Goal: Use online tool/utility: Utilize a website feature to perform a specific function

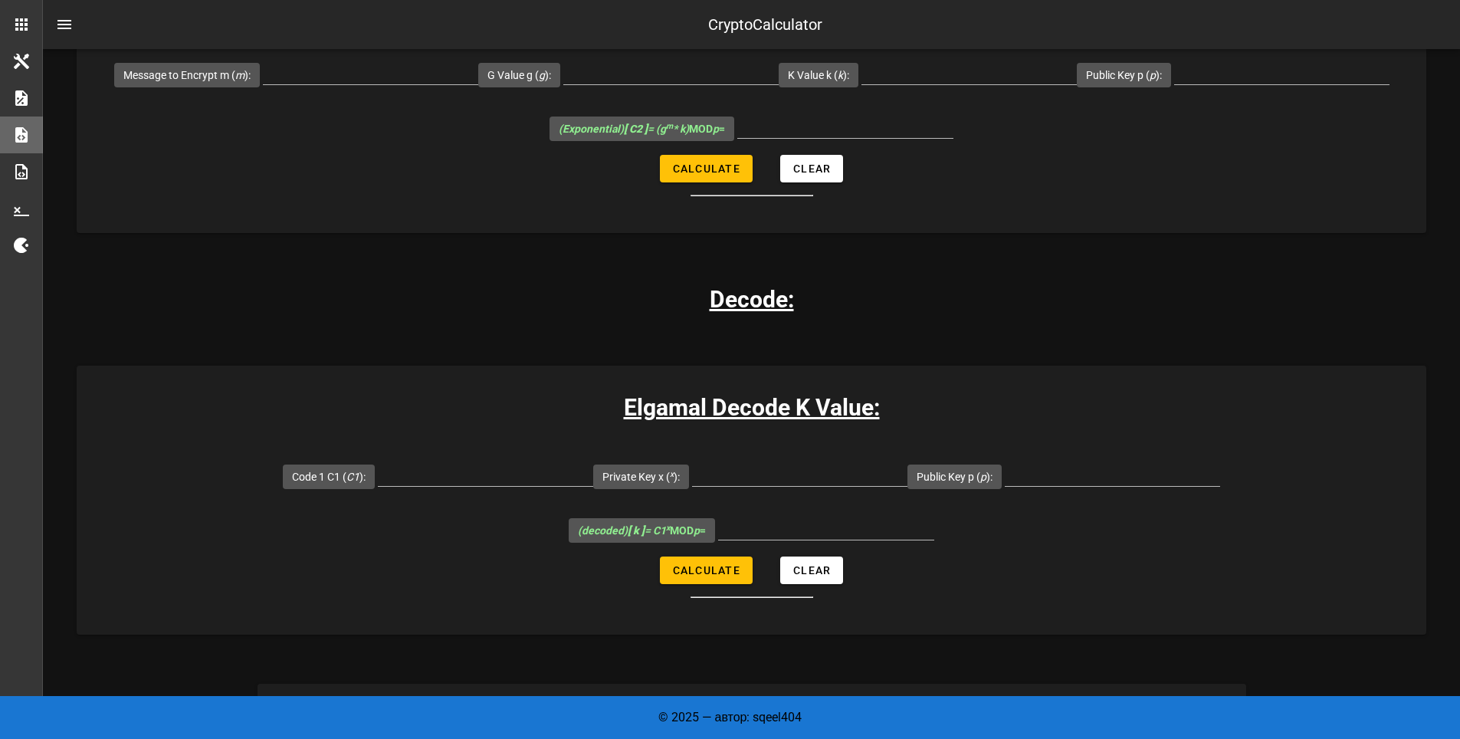
scroll to position [1614, 0]
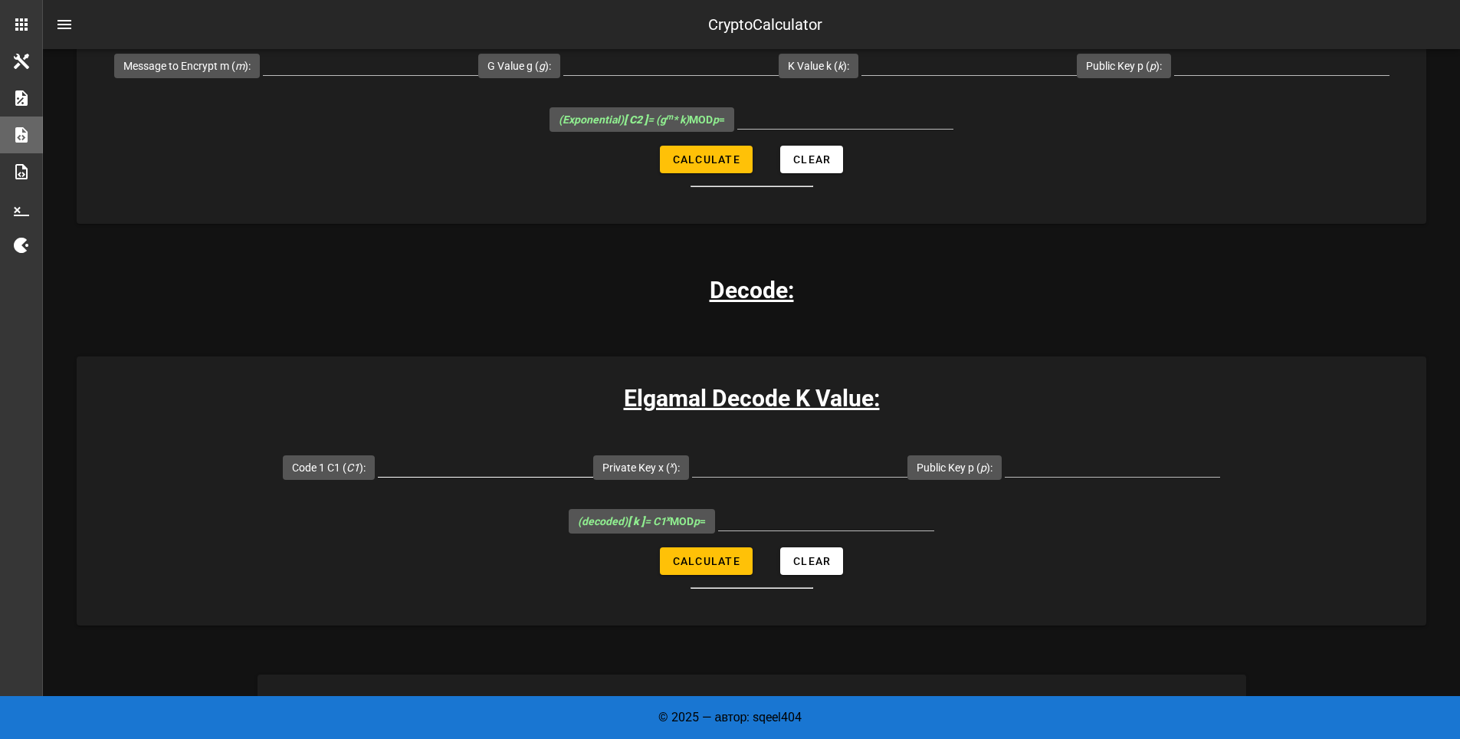
click at [378, 452] on input "Code 1 C1 ( C1 ):" at bounding box center [485, 464] width 215 height 25
type input "8"
click at [692, 452] on input "Private Key x ( x ):" at bounding box center [799, 464] width 215 height 25
type input "5"
click at [1005, 452] on input "Public Key p ( p ):" at bounding box center [1112, 464] width 215 height 25
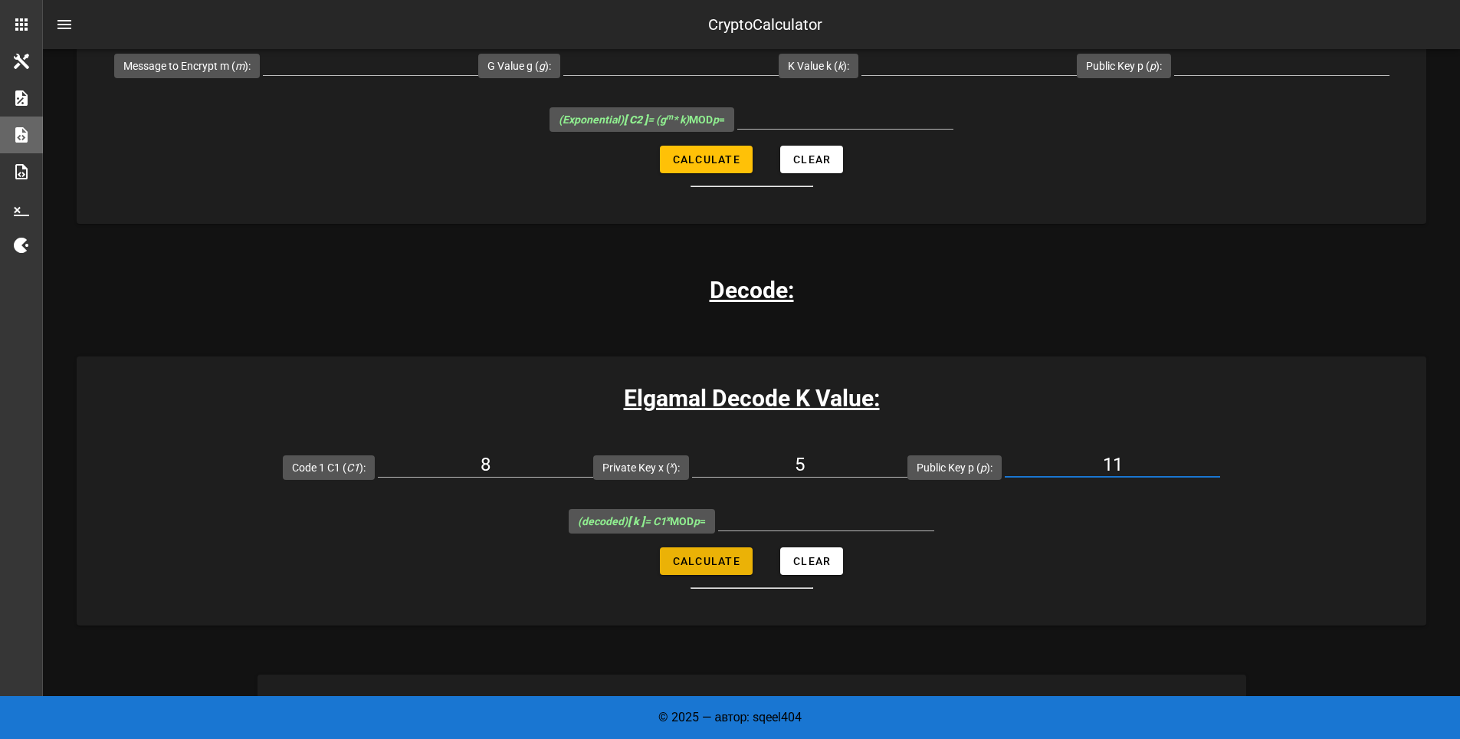
type input "11"
click at [698, 555] on span "Calculate" at bounding box center [706, 561] width 68 height 12
type input "10"
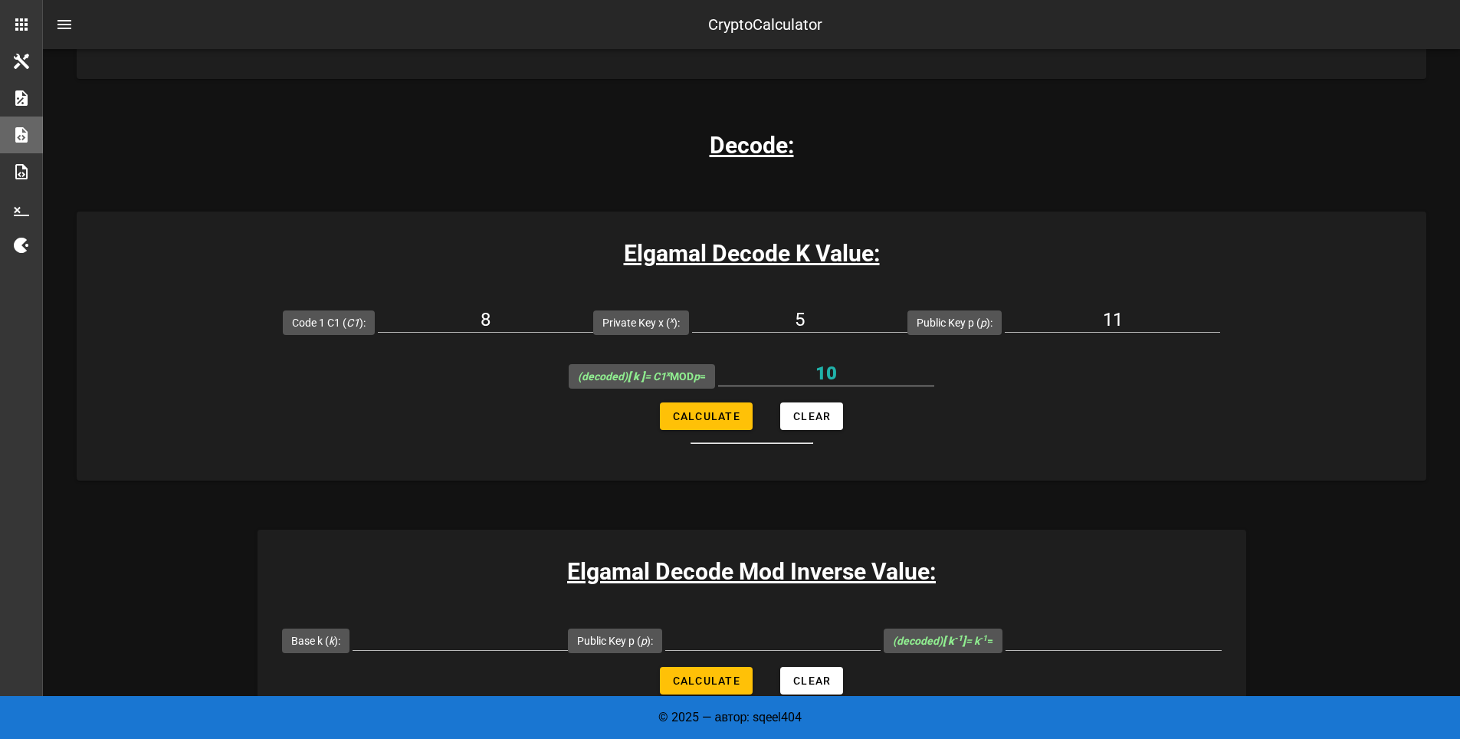
scroll to position [1764, 0]
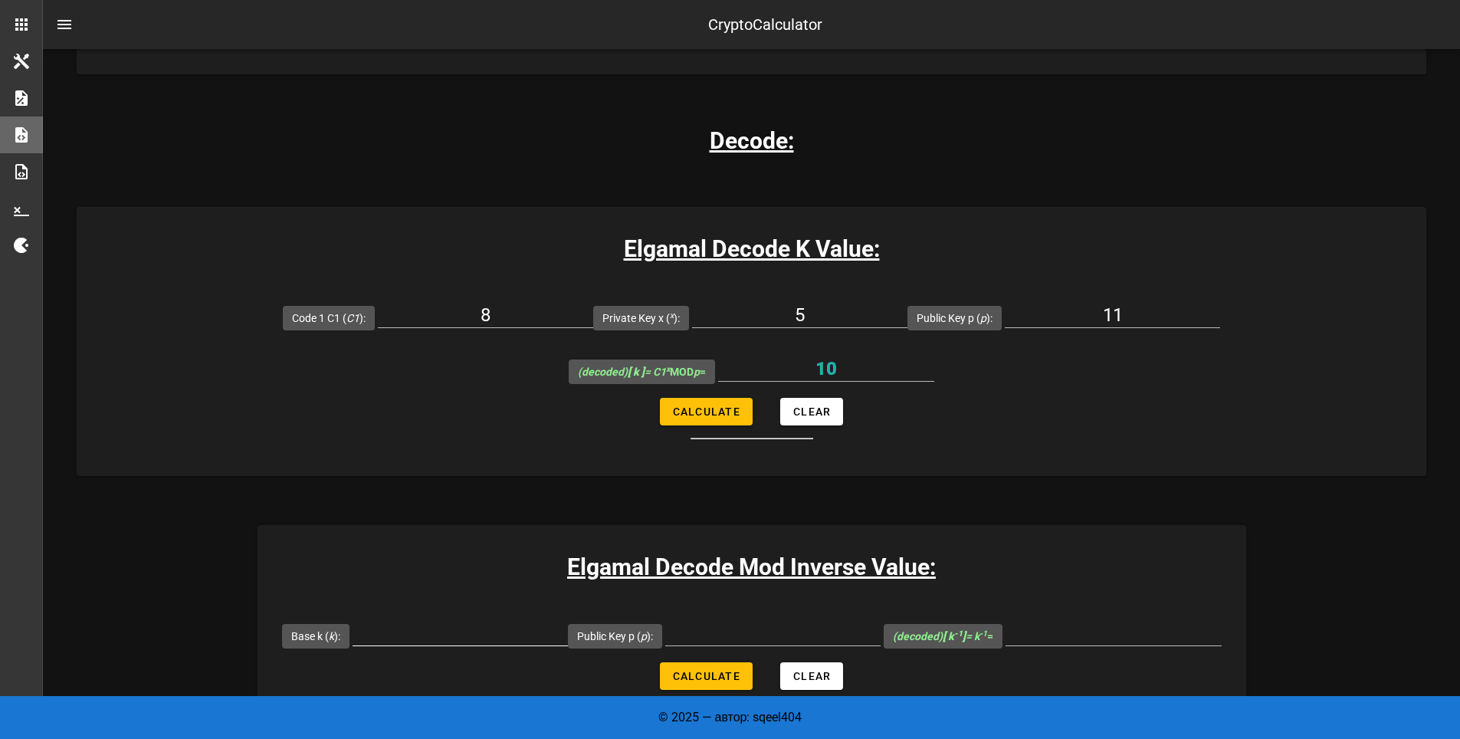
click at [423, 621] on input "Base k ( k ):" at bounding box center [460, 633] width 215 height 25
type input "10"
click at [750, 621] on input "Public Key p ( p ):" at bounding box center [772, 633] width 215 height 25
type input "11"
click at [707, 670] on span "Calculate" at bounding box center [706, 676] width 68 height 12
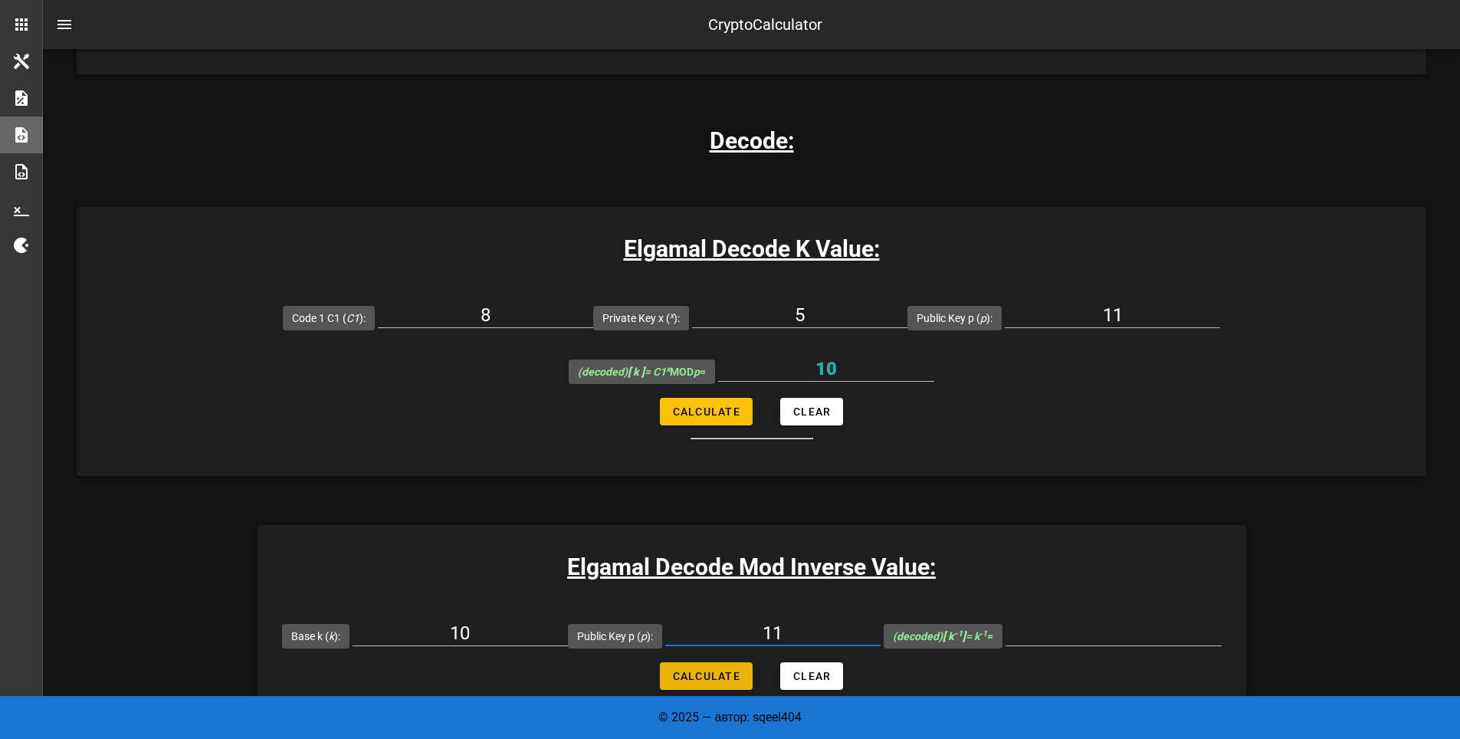
type input "10"
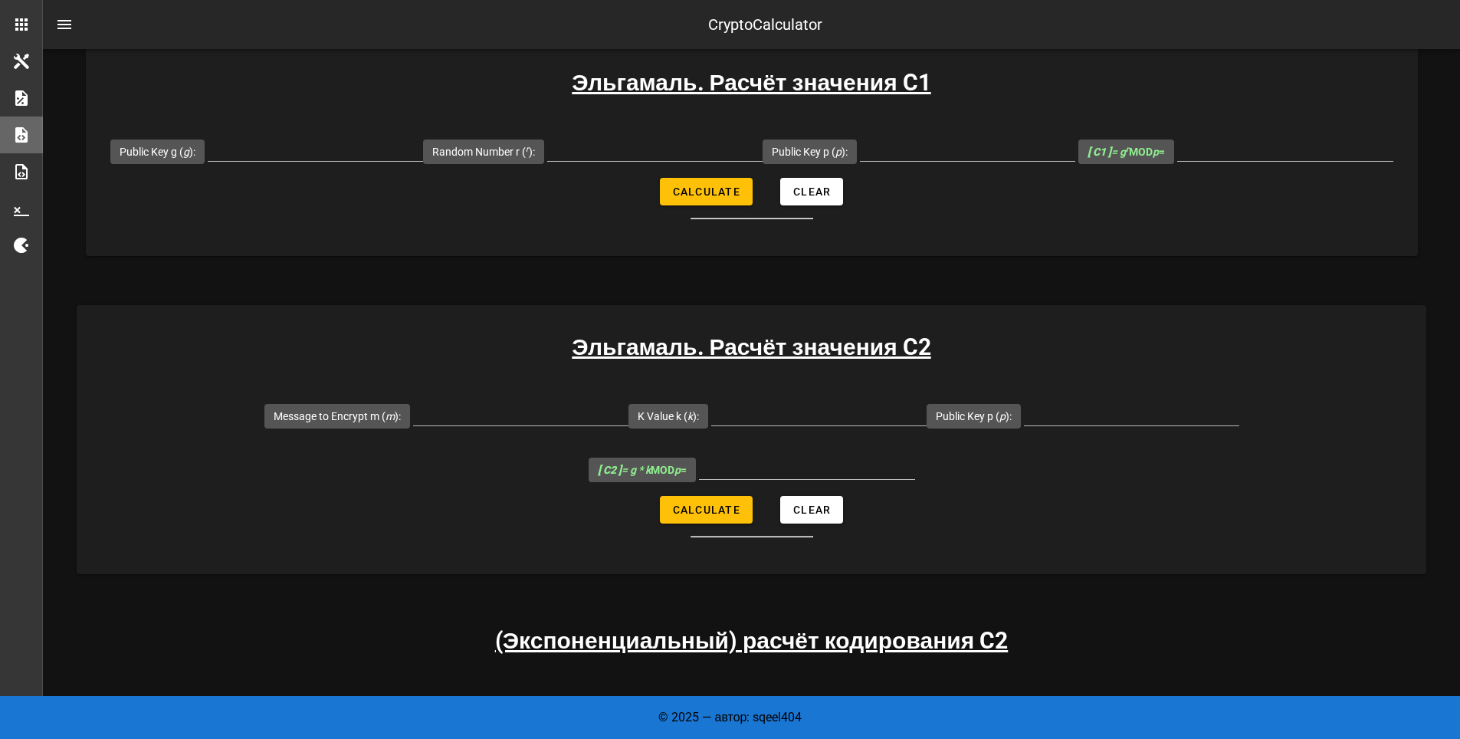
scroll to position [779, 0]
